Goal: Task Accomplishment & Management: Use online tool/utility

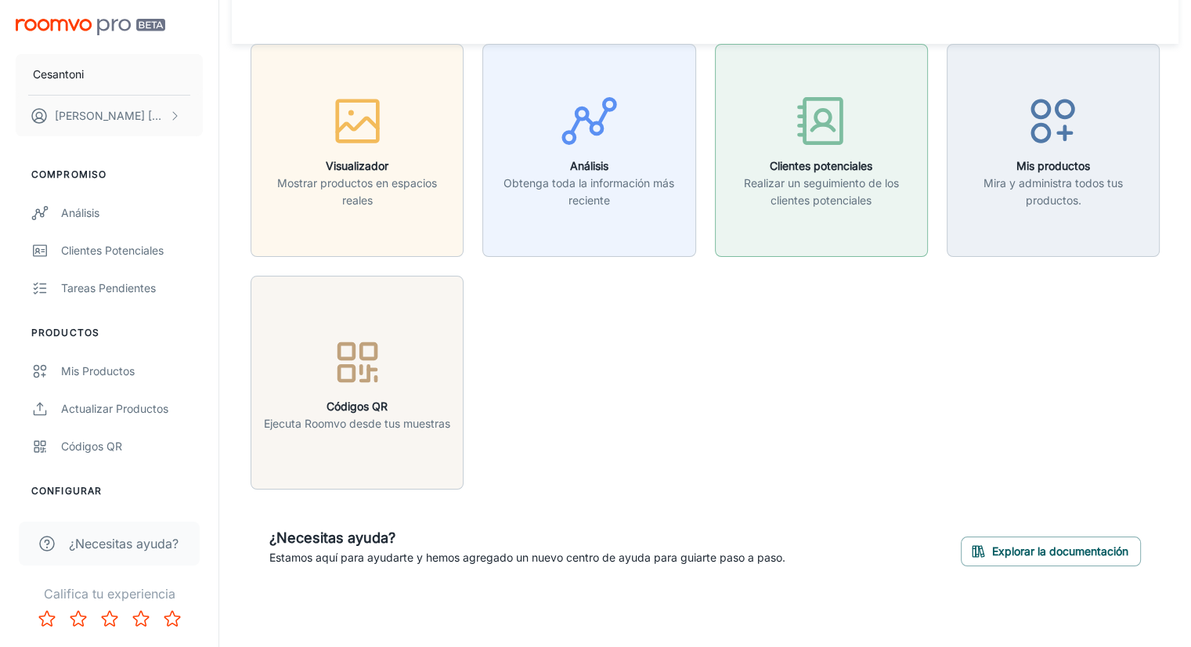
click at [855, 155] on div "button" at bounding box center [821, 124] width 193 height 65
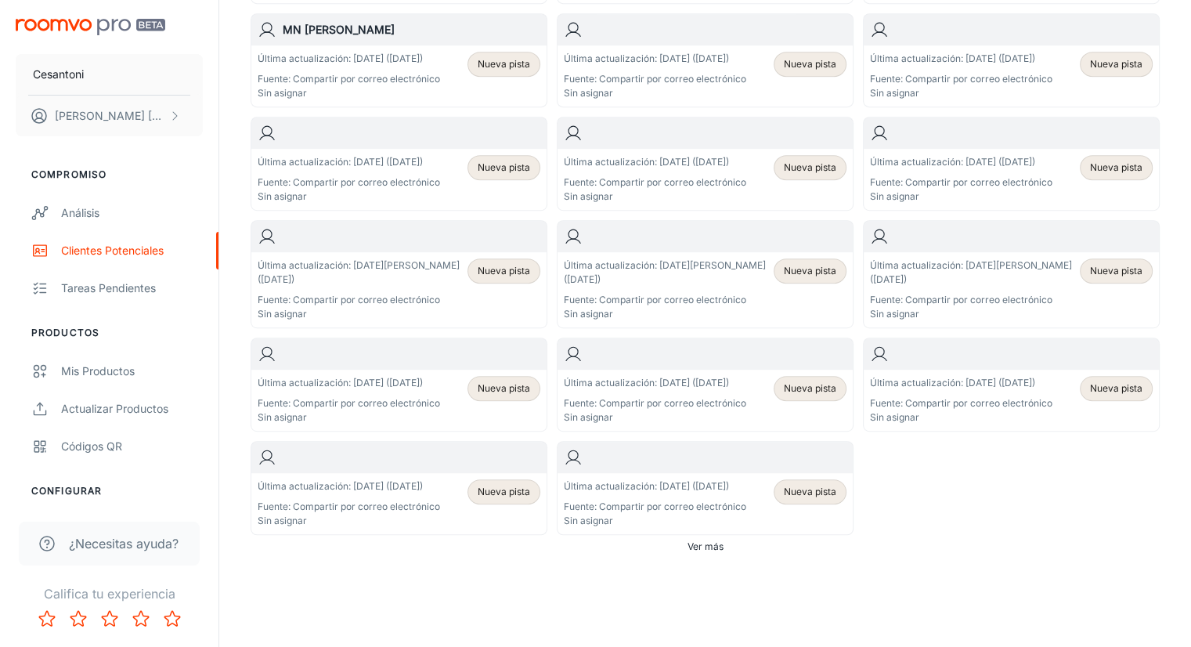
scroll to position [862, 0]
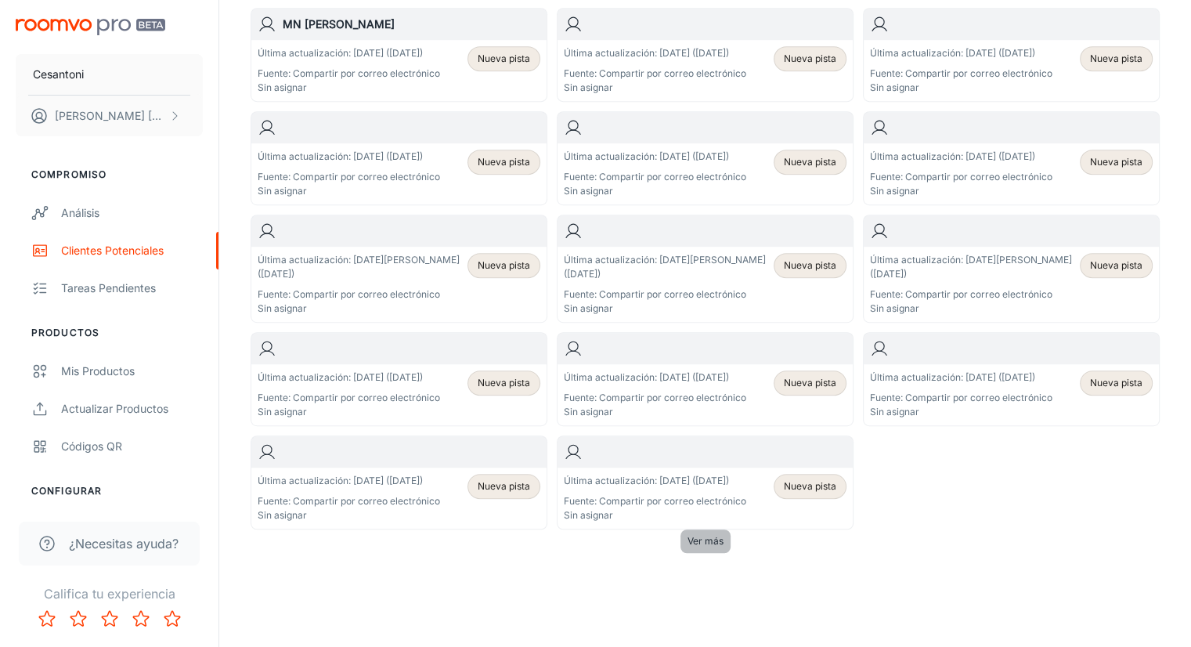
click at [715, 547] on font "Ver más" at bounding box center [706, 541] width 36 height 12
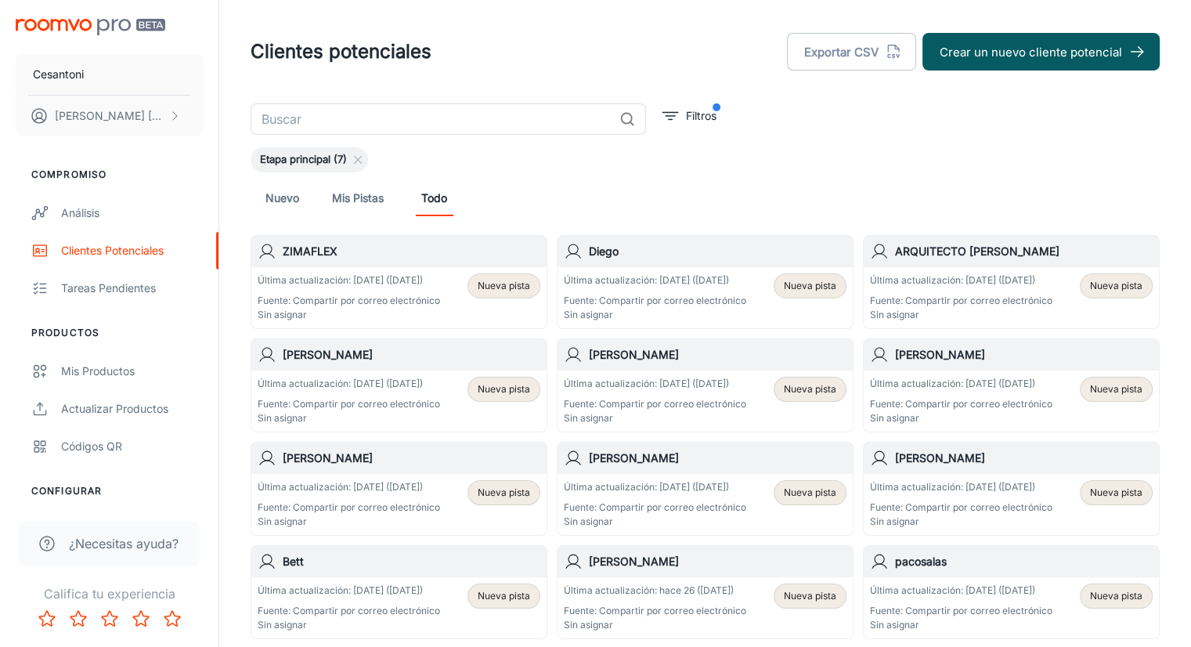
scroll to position [0, 0]
click at [404, 290] on div "Última actualización: [DATE] ([DATE]) Fuente: Compartir por correo electrónico …" at bounding box center [349, 297] width 183 height 49
click at [742, 308] on p "Sin asignar" at bounding box center [655, 315] width 183 height 14
click at [438, 201] on font "Todo" at bounding box center [434, 197] width 26 height 13
click at [873, 60] on font "Exportar CSV" at bounding box center [841, 52] width 74 height 21
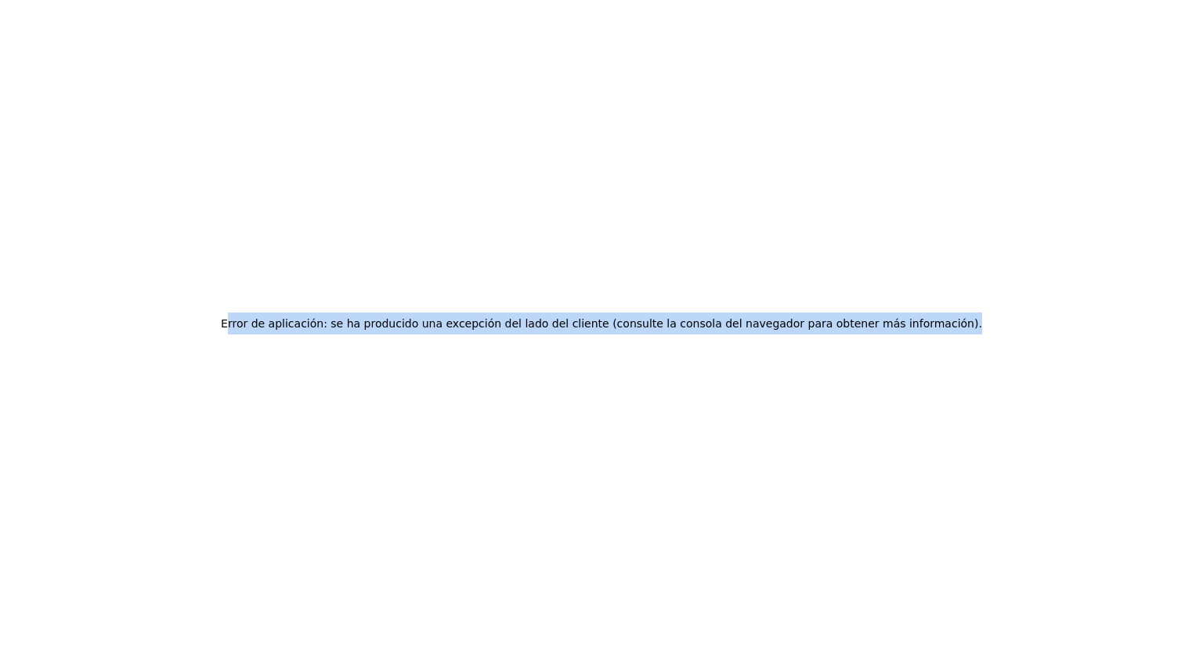
drag, startPoint x: 269, startPoint y: 330, endPoint x: 453, endPoint y: 342, distance: 183.7
click at [453, 342] on div "Error de aplicación: se ha producido una excepción del lado del cliente (consul…" at bounding box center [601, 323] width 1203 height 647
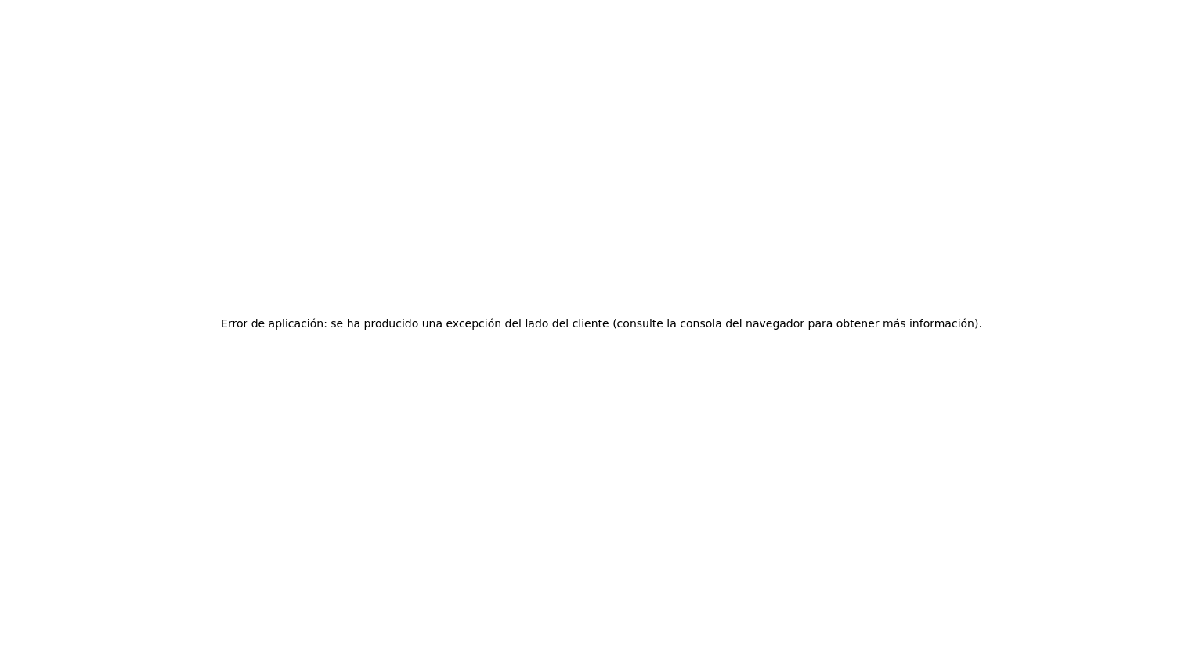
click at [454, 342] on div "Error de aplicación: se ha producido una excepción del lado del cliente (consul…" at bounding box center [601, 323] width 1203 height 647
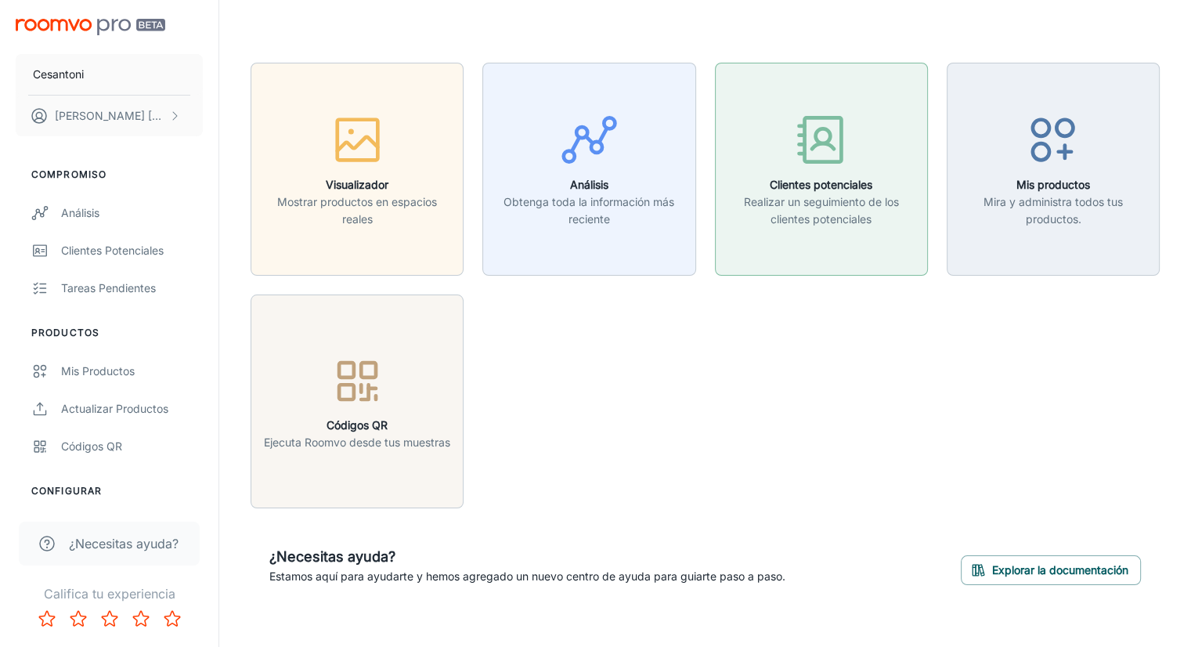
click at [780, 139] on div "button" at bounding box center [821, 142] width 193 height 65
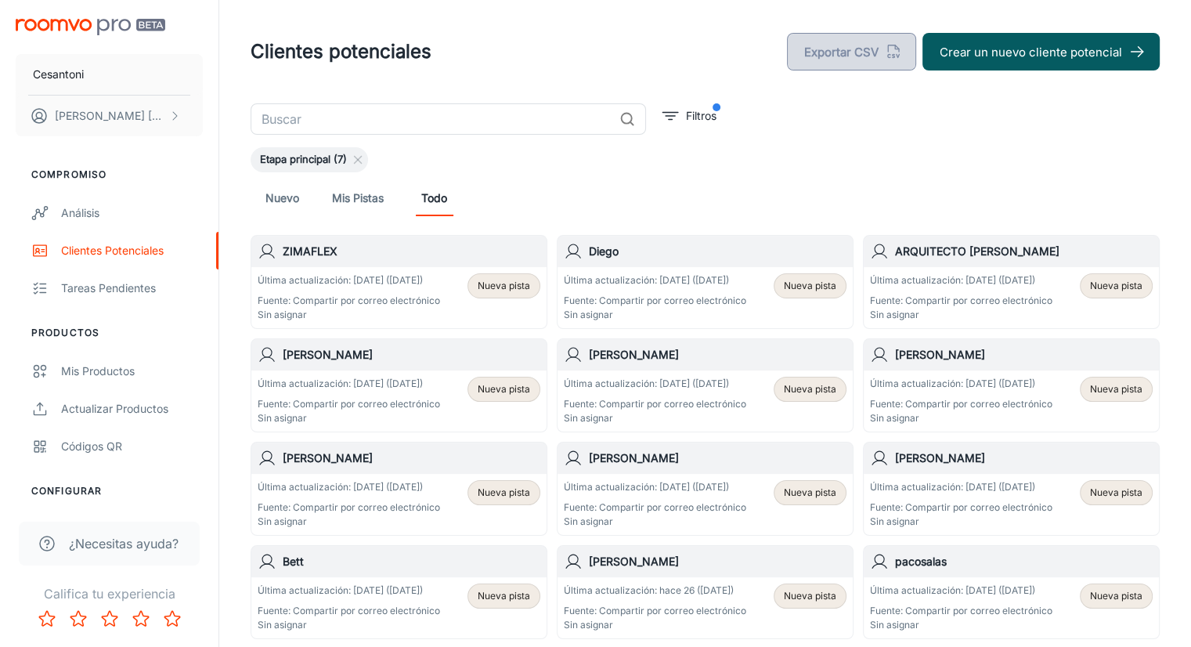
click at [827, 60] on font "Exportar CSV" at bounding box center [841, 52] width 74 height 21
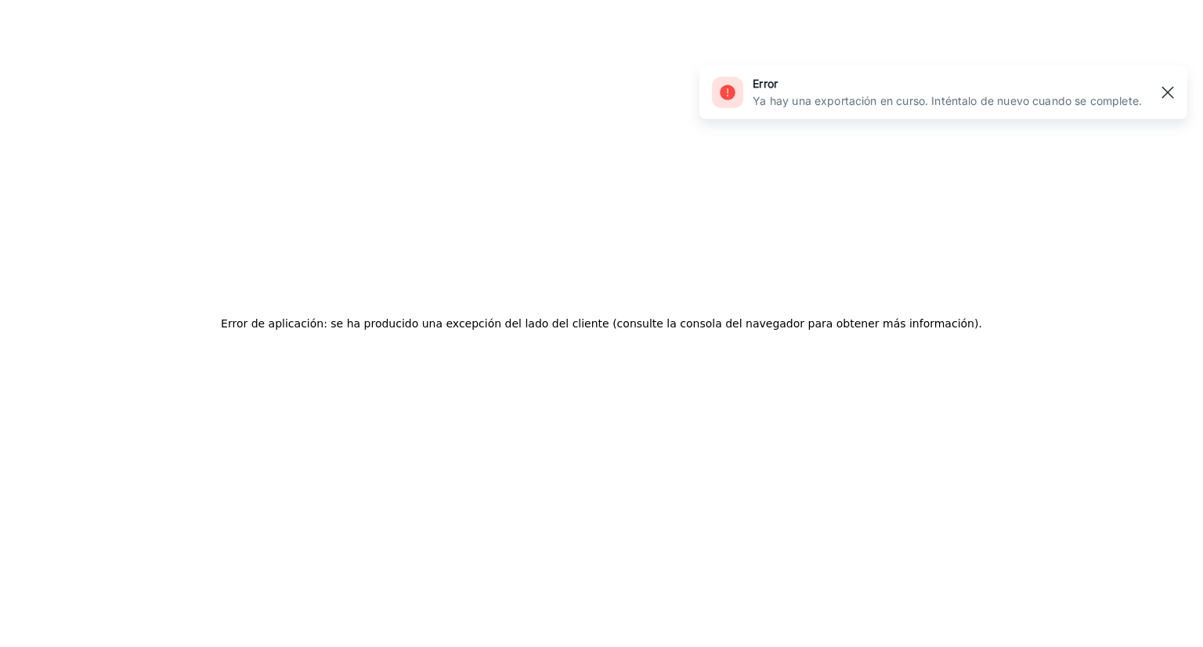
click at [1166, 98] on rect "button" at bounding box center [1167, 92] width 19 height 19
